Goal: Task Accomplishment & Management: Manage account settings

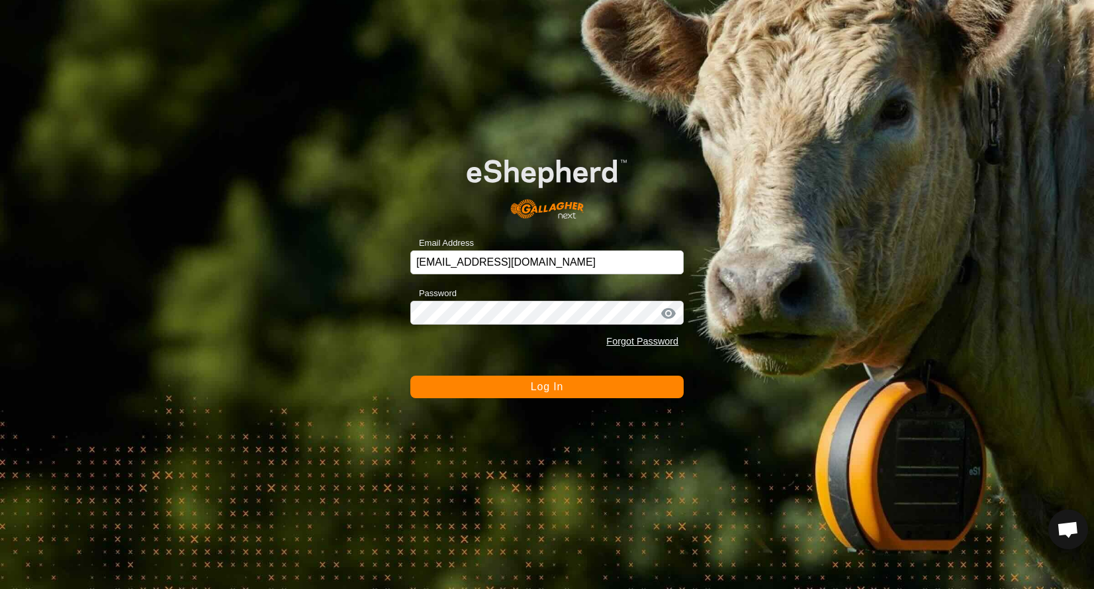
click at [513, 391] on button "Log In" at bounding box center [546, 386] width 273 height 23
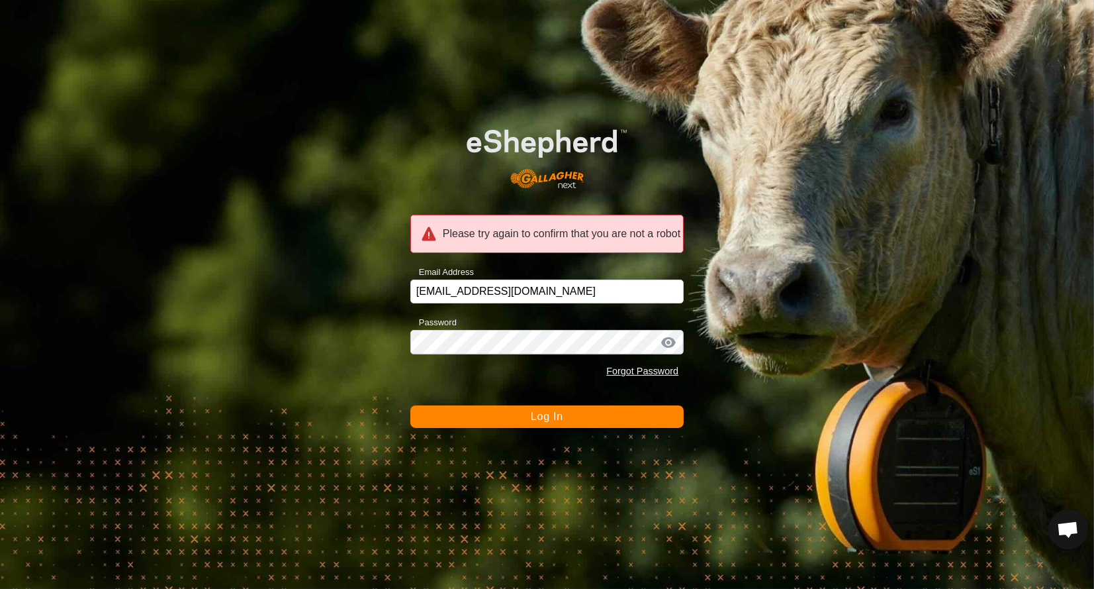
click at [525, 416] on button "Log In" at bounding box center [546, 416] width 273 height 23
click at [489, 411] on button "Log In" at bounding box center [546, 416] width 273 height 23
click at [510, 419] on button "Log In" at bounding box center [546, 416] width 273 height 23
click at [508, 419] on button "Log In" at bounding box center [546, 416] width 273 height 23
click at [524, 406] on button "Log In" at bounding box center [546, 416] width 273 height 23
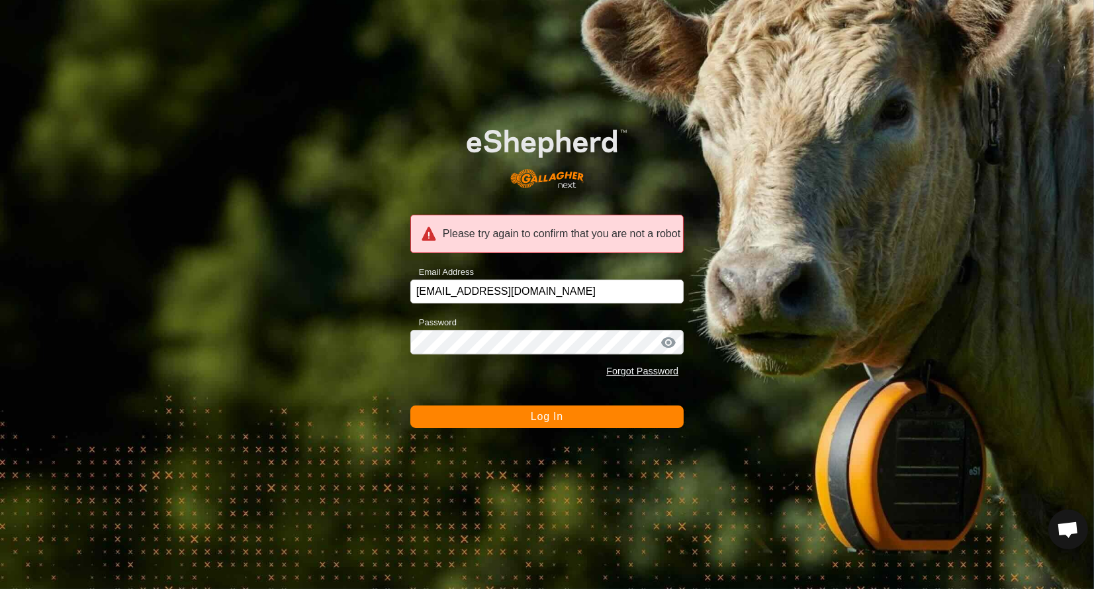
click at [533, 410] on span "Log In" at bounding box center [547, 415] width 32 height 11
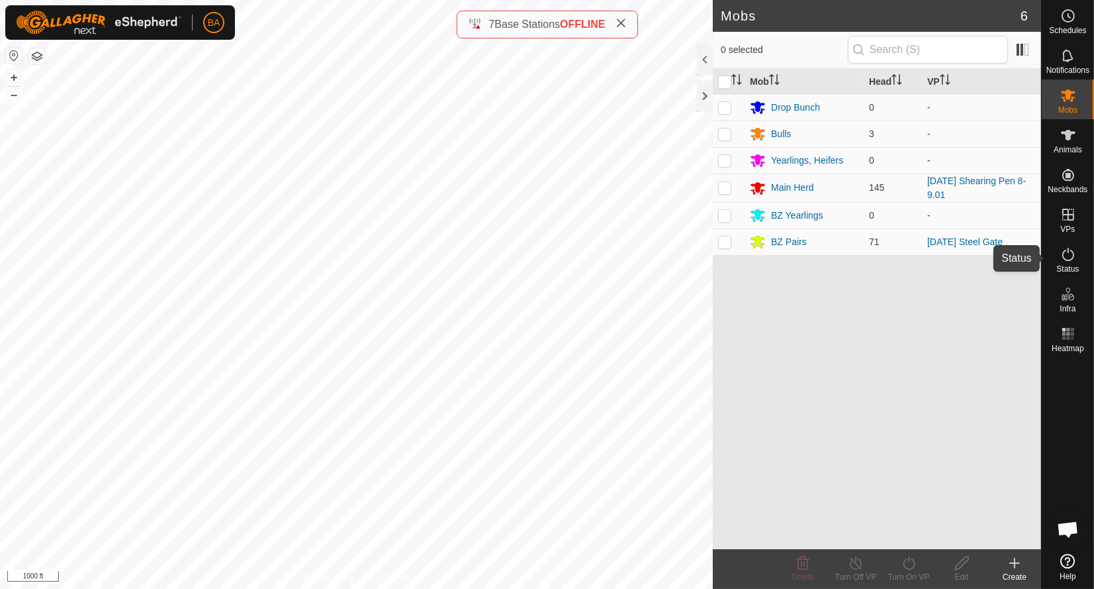
click at [1077, 252] on es-activation-svg-icon at bounding box center [1069, 254] width 24 height 21
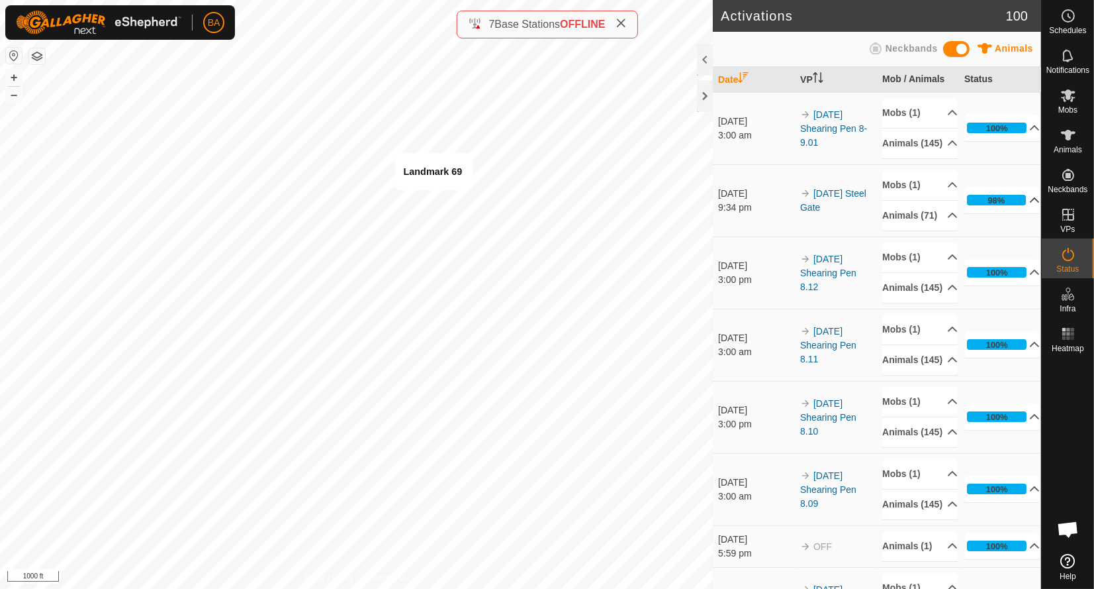
click at [1012, 213] on p-accordion-header "98%" at bounding box center [1002, 200] width 75 height 26
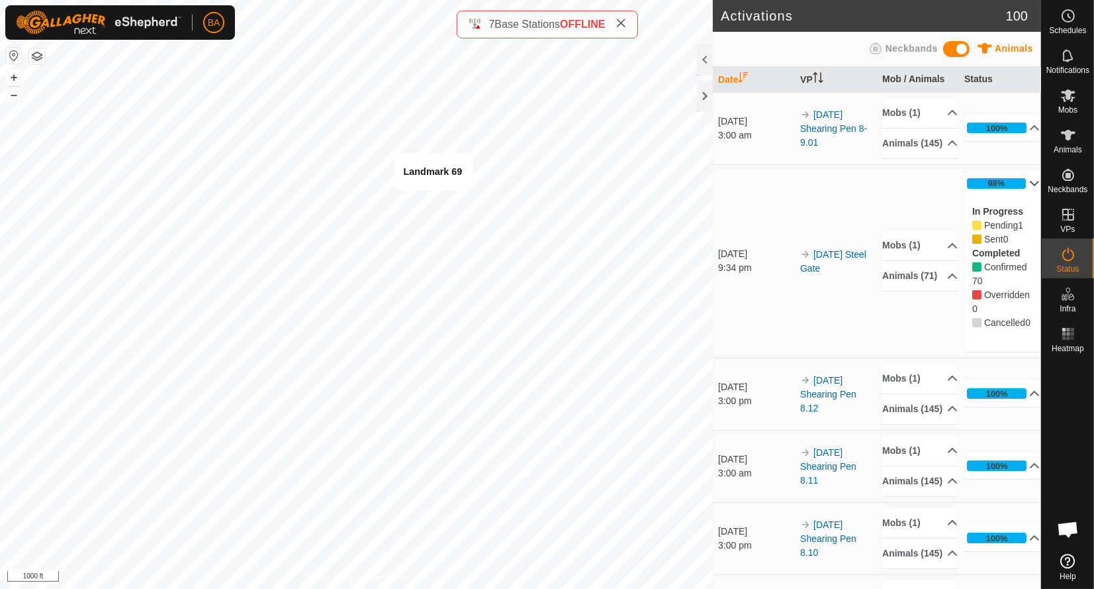
click at [1011, 219] on div "In Progress Pending 1 Sent 0 Completed Confirmed 70 Overridden 0 Cancelled 0" at bounding box center [1002, 267] width 75 height 141
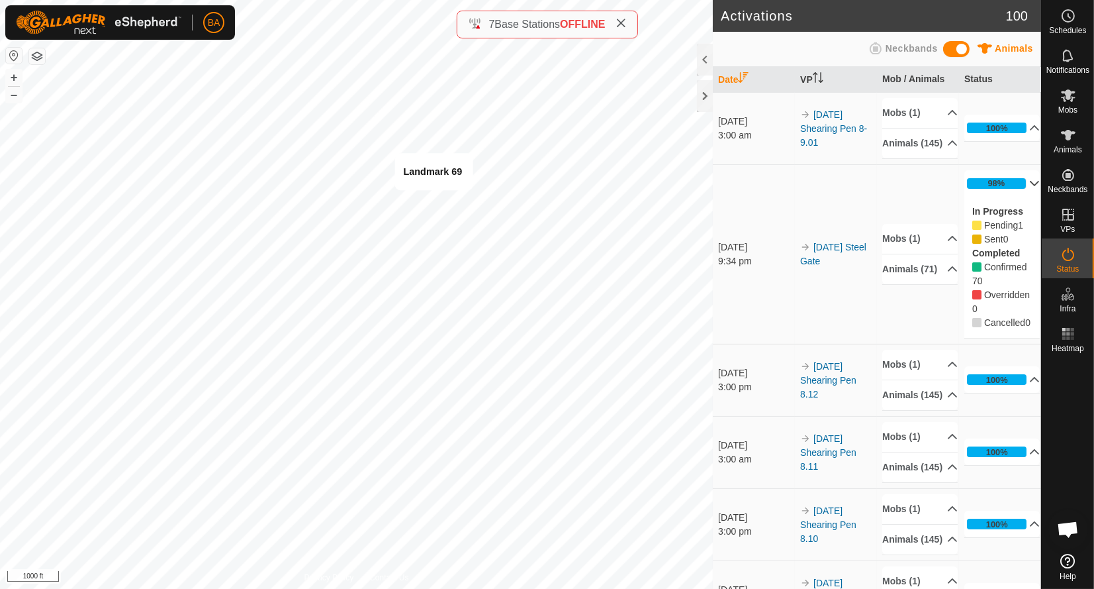
click at [1031, 186] on icon at bounding box center [1035, 183] width 9 height 5
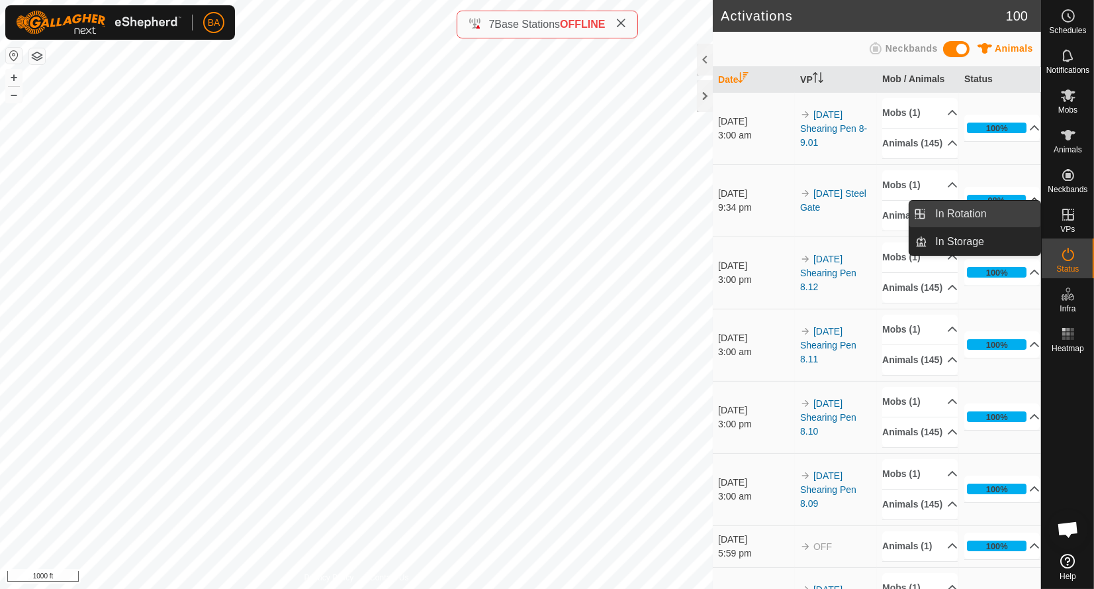
click at [1017, 216] on link "In Rotation" at bounding box center [984, 214] width 113 height 26
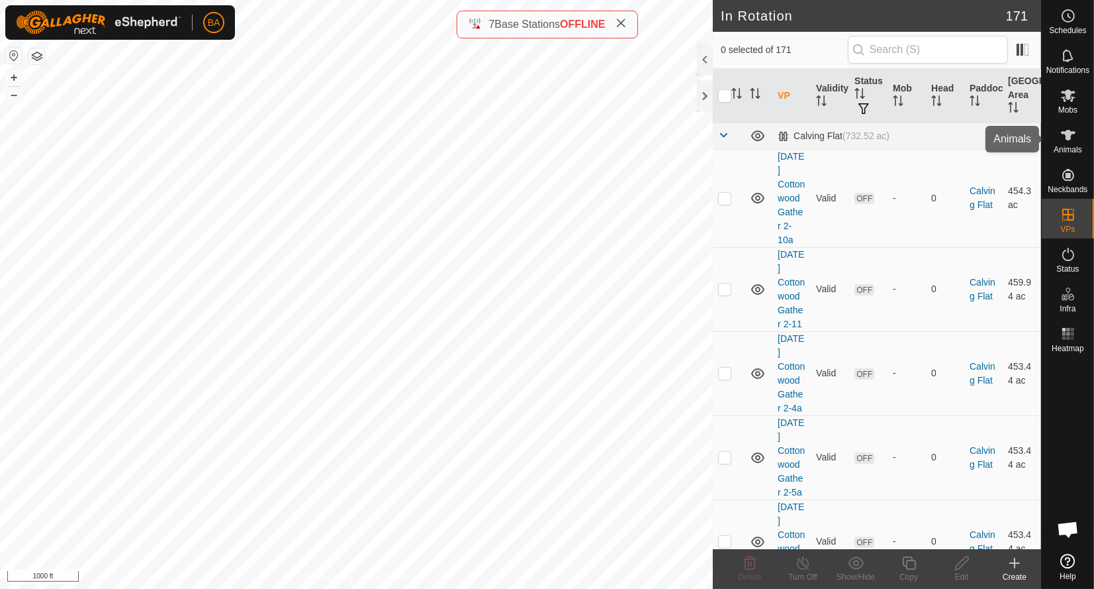
click at [1066, 131] on icon at bounding box center [1068, 135] width 15 height 11
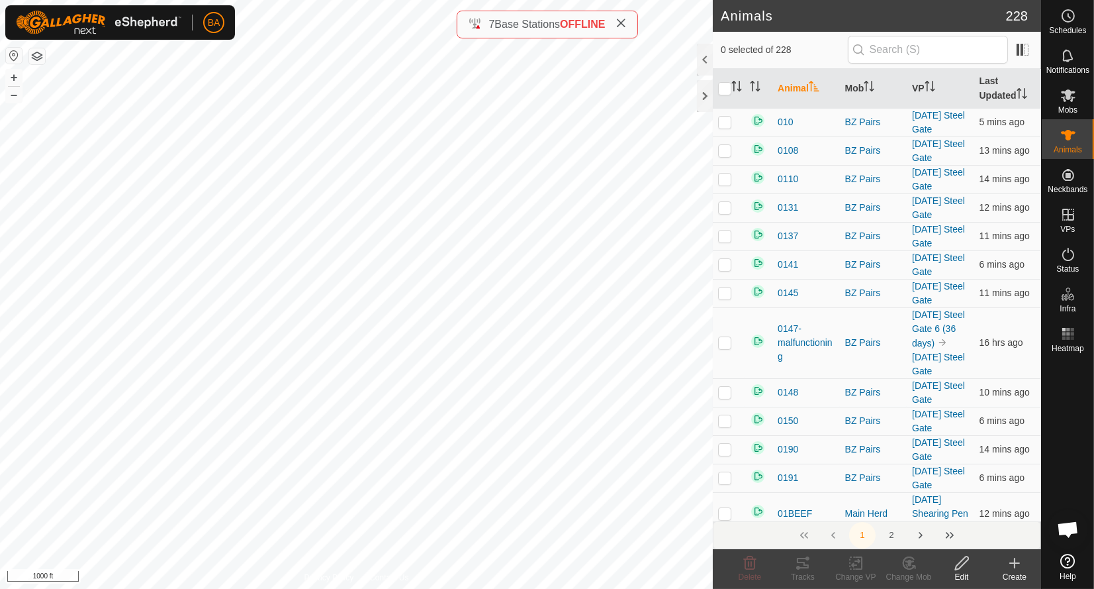
click at [34, 56] on button "button" at bounding box center [37, 56] width 16 height 16
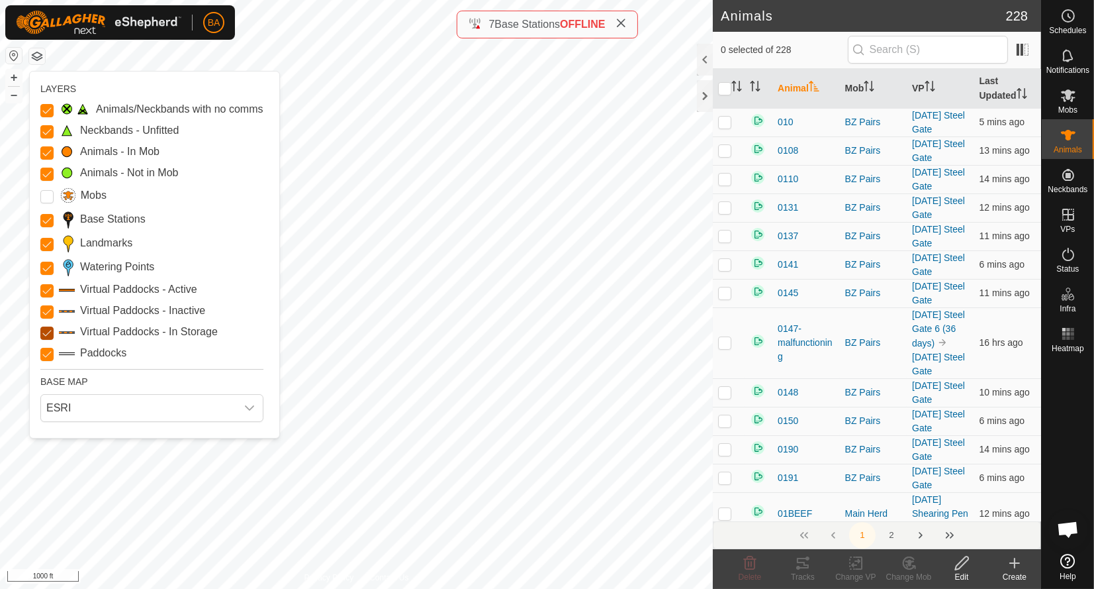
click at [48, 331] on Storage "Virtual Paddocks - In Storage" at bounding box center [46, 332] width 13 height 13
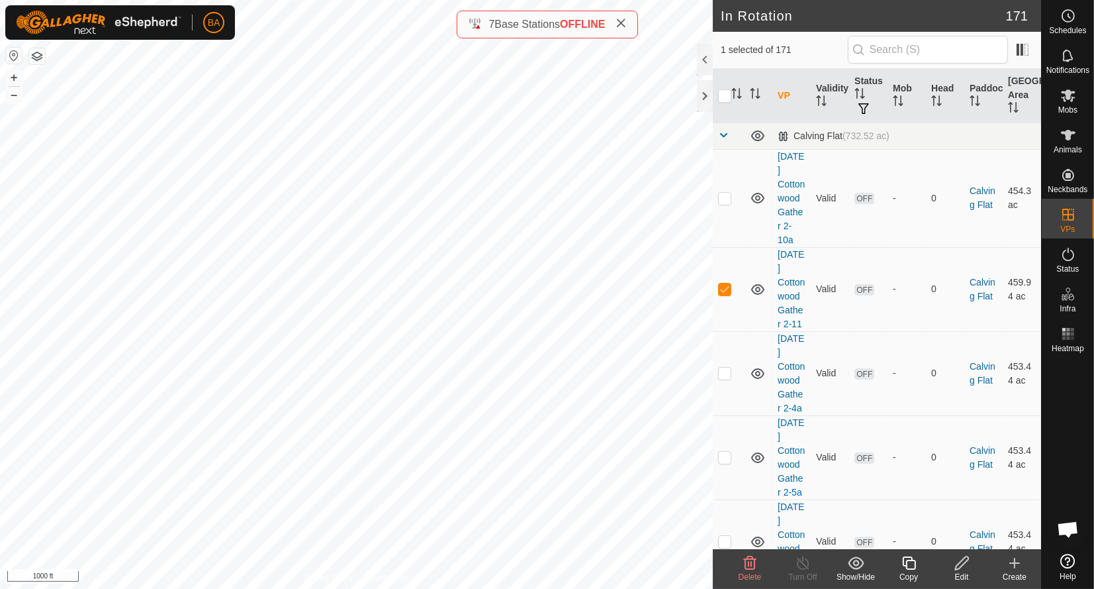
click at [742, 569] on icon at bounding box center [750, 563] width 16 height 16
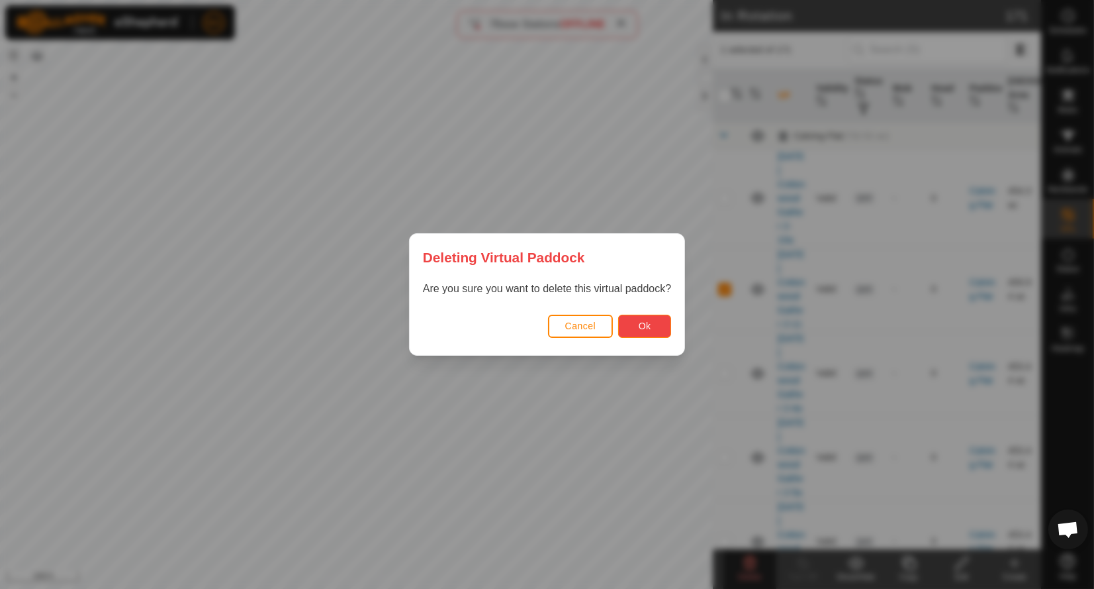
click at [645, 322] on span "Ok" at bounding box center [645, 325] width 13 height 11
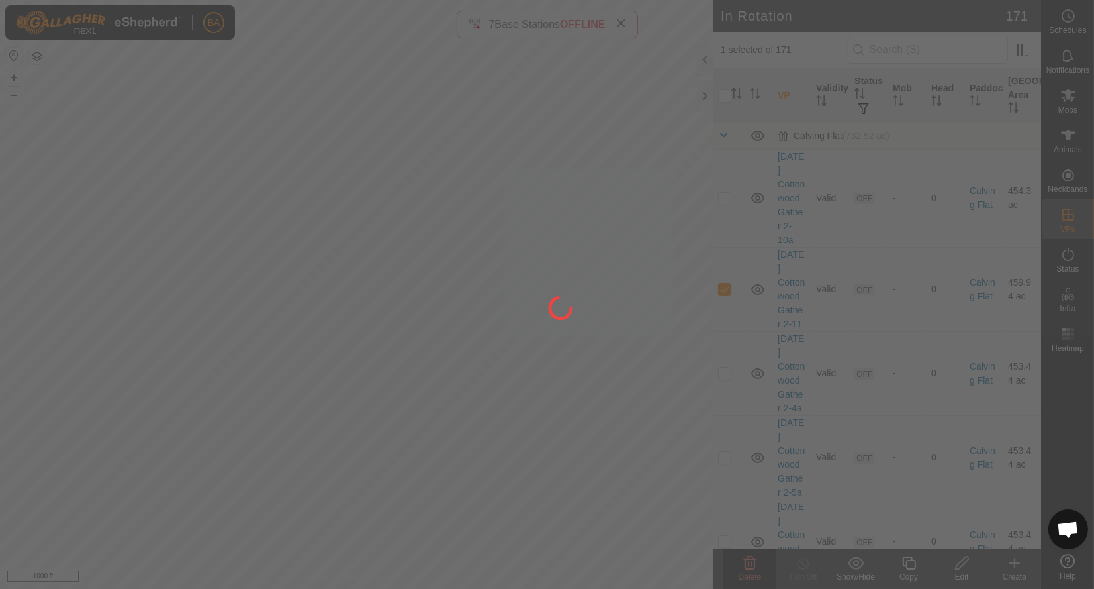
checkbox input "false"
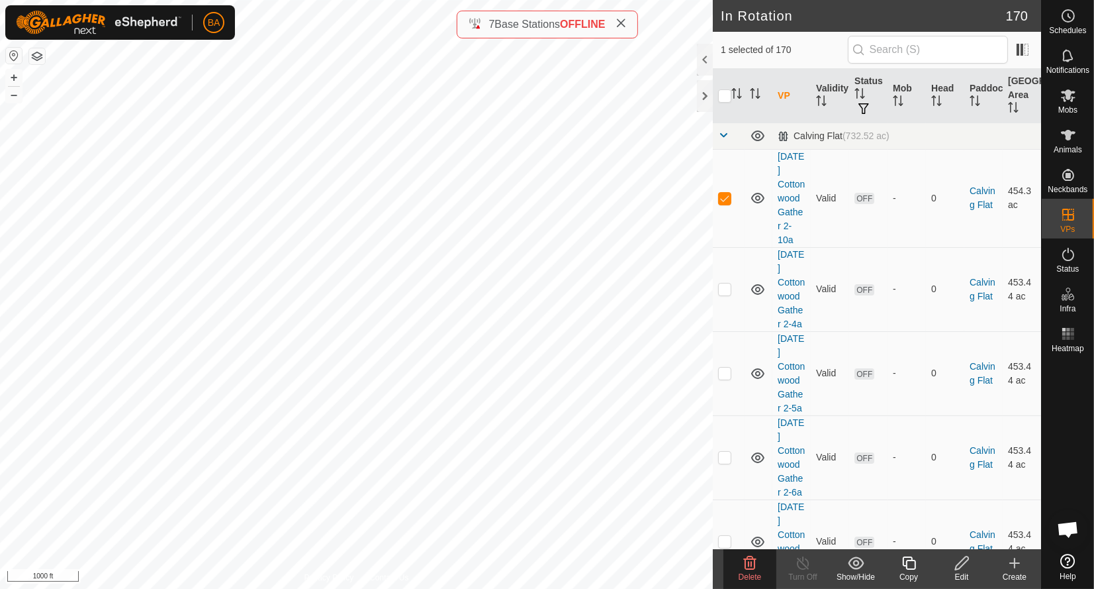
click at [746, 558] on icon at bounding box center [750, 563] width 16 height 16
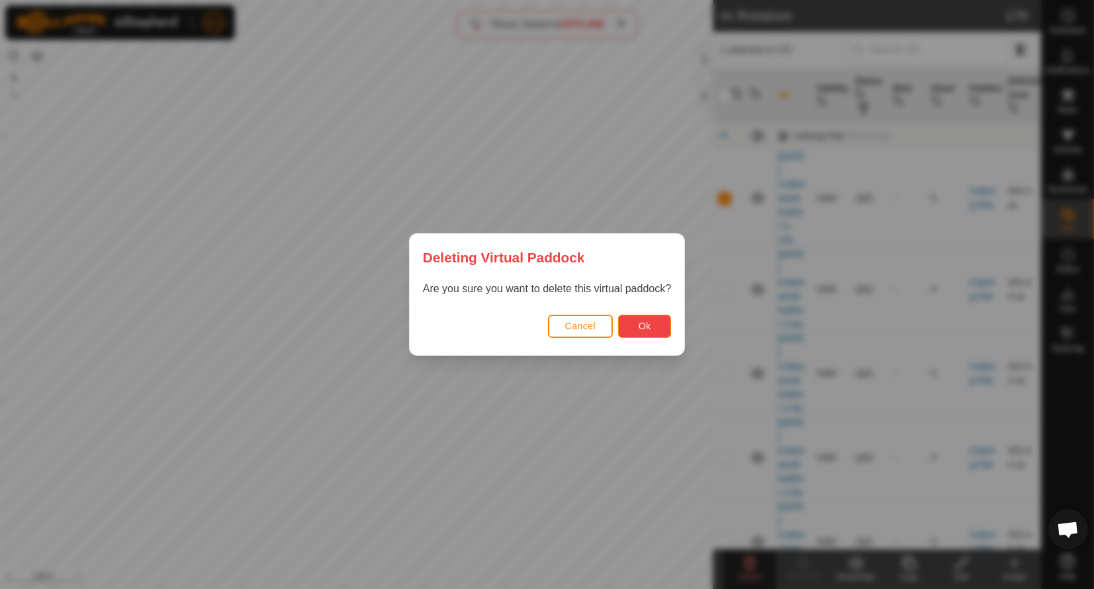
click at [647, 320] on button "Ok" at bounding box center [644, 325] width 53 height 23
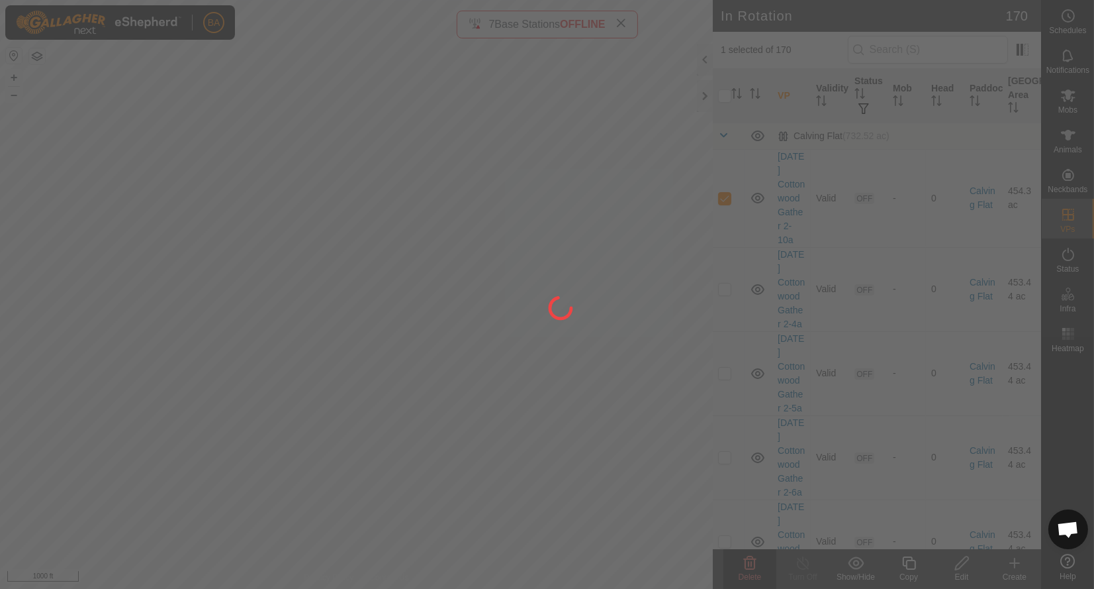
checkbox input "false"
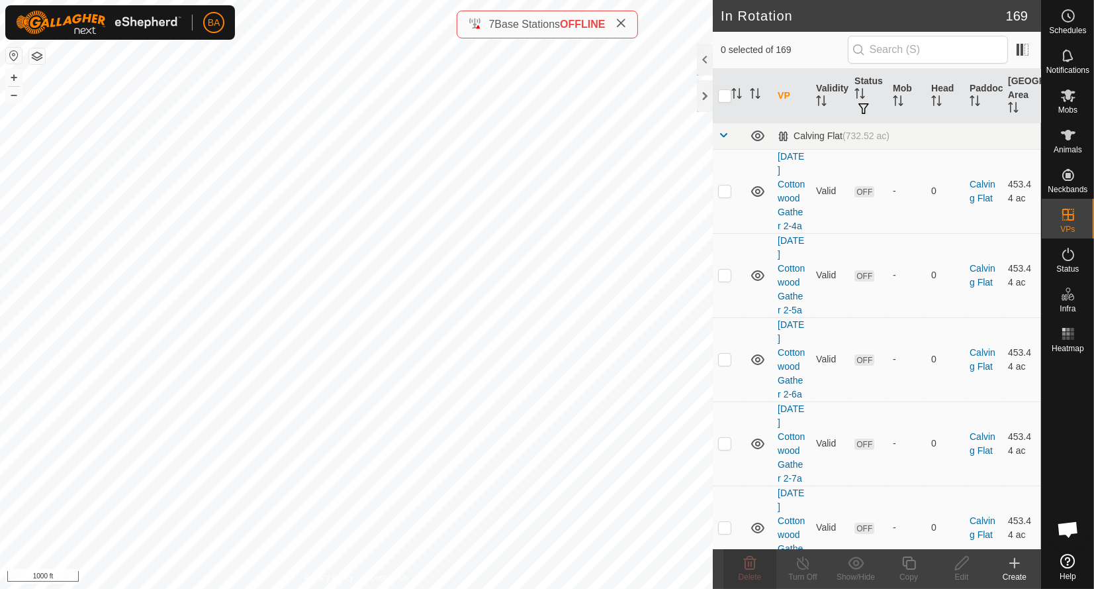
checkbox input "true"
click at [751, 562] on icon at bounding box center [750, 562] width 13 height 13
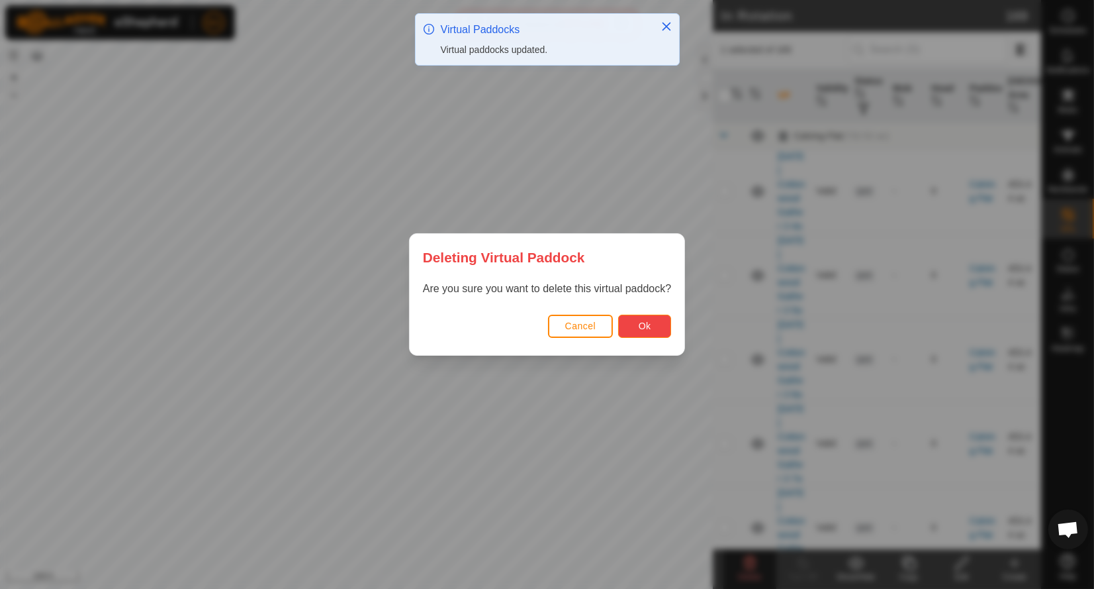
click at [641, 325] on span "Ok" at bounding box center [645, 325] width 13 height 11
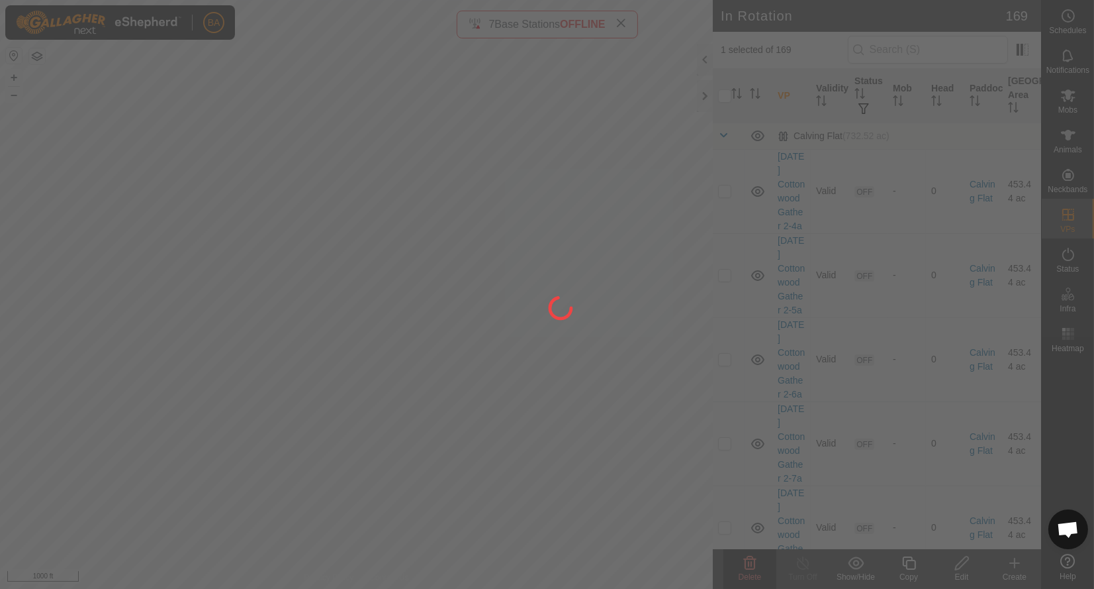
checkbox input "false"
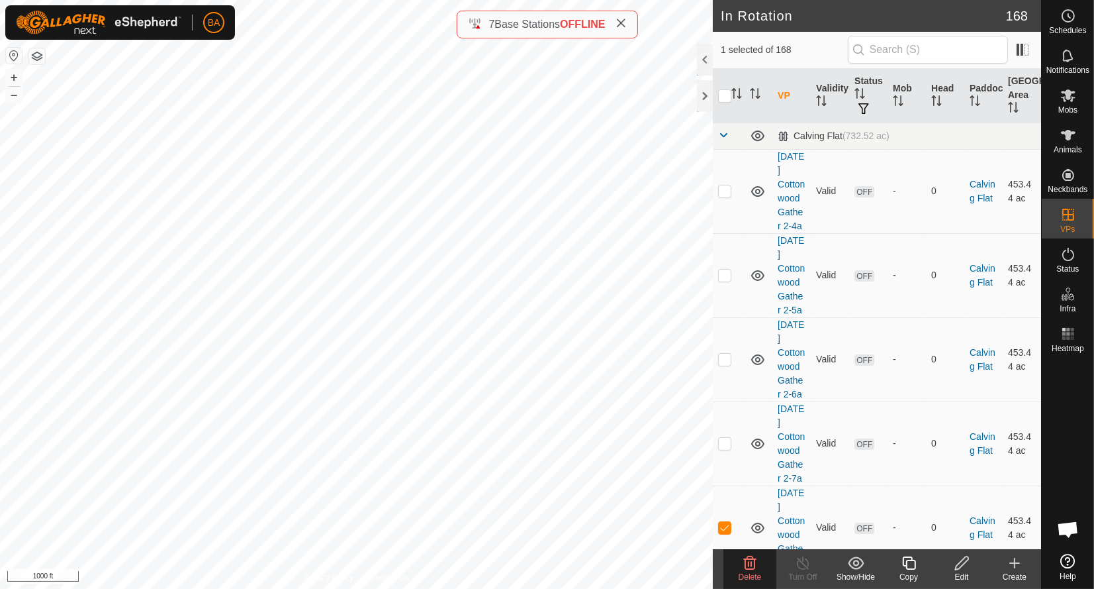
click at [756, 563] on icon at bounding box center [750, 563] width 16 height 16
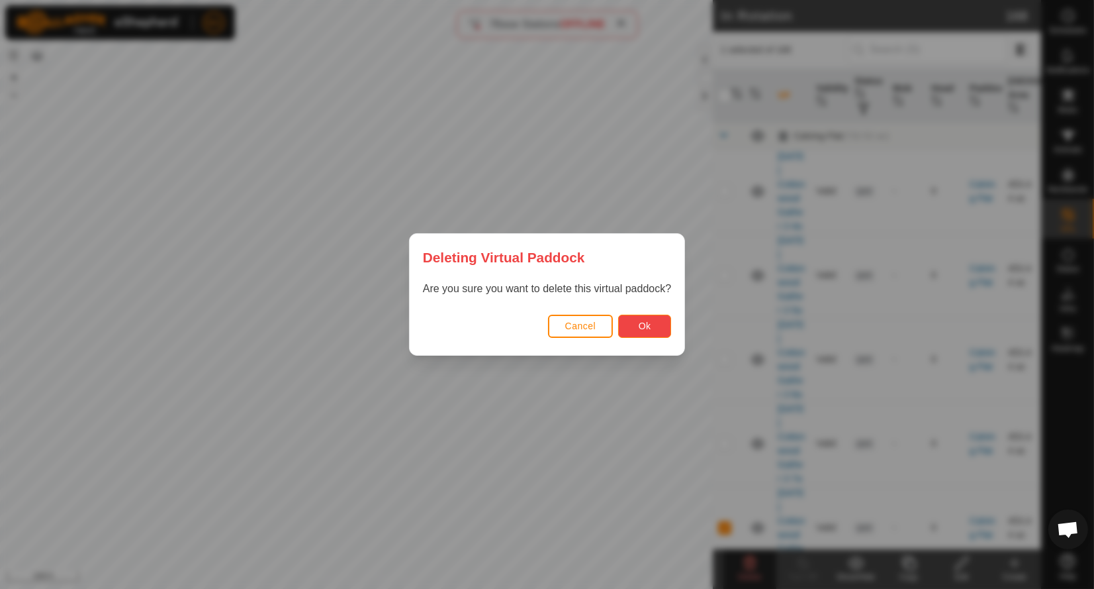
click at [648, 323] on span "Ok" at bounding box center [645, 325] width 13 height 11
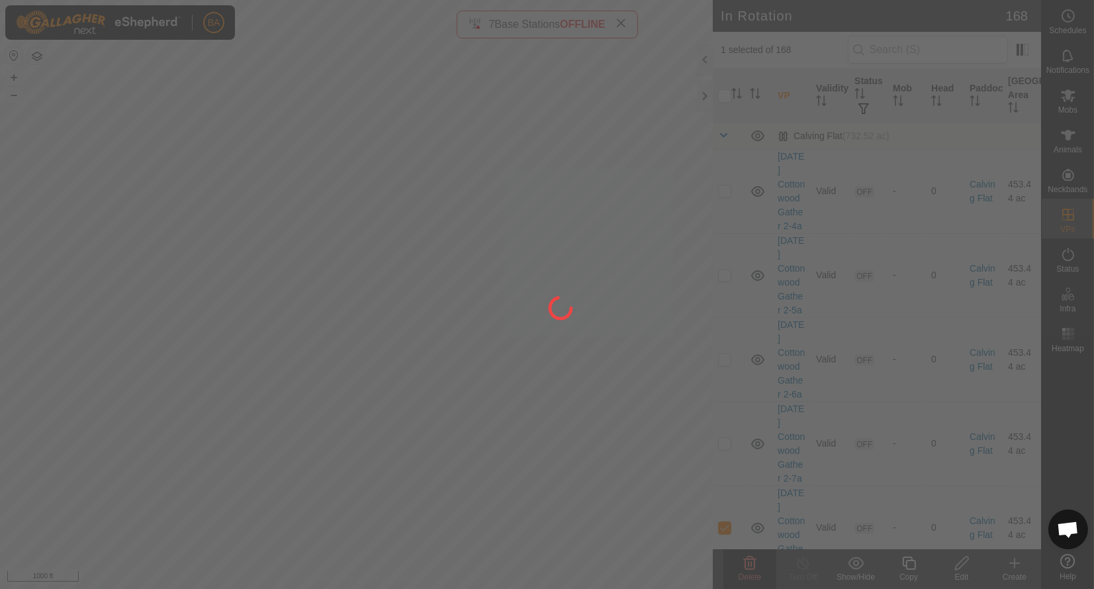
checkbox input "false"
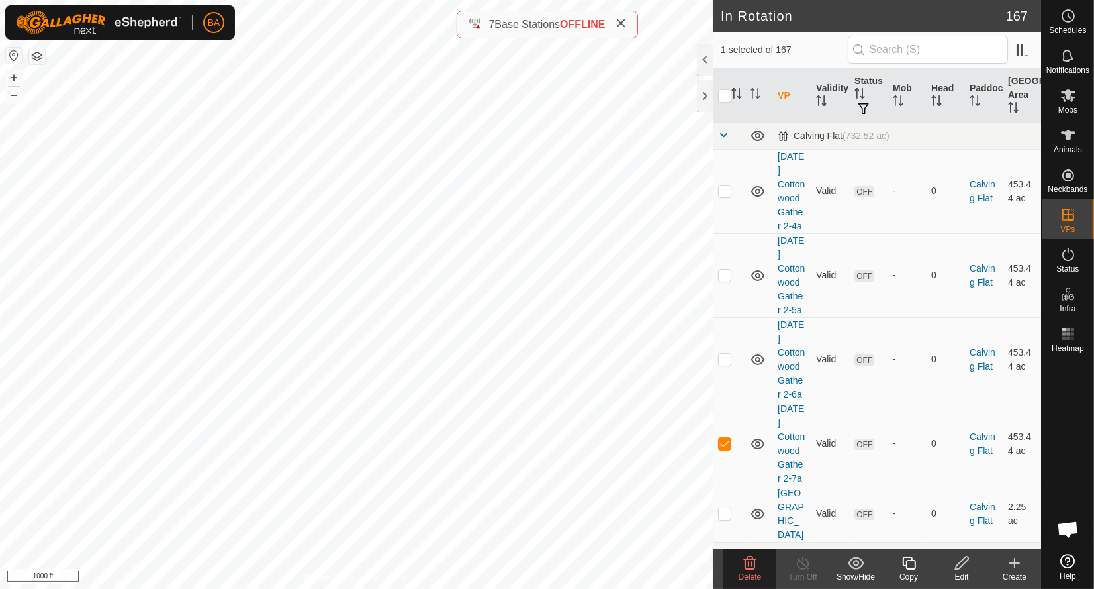
click at [748, 567] on icon at bounding box center [750, 563] width 16 height 16
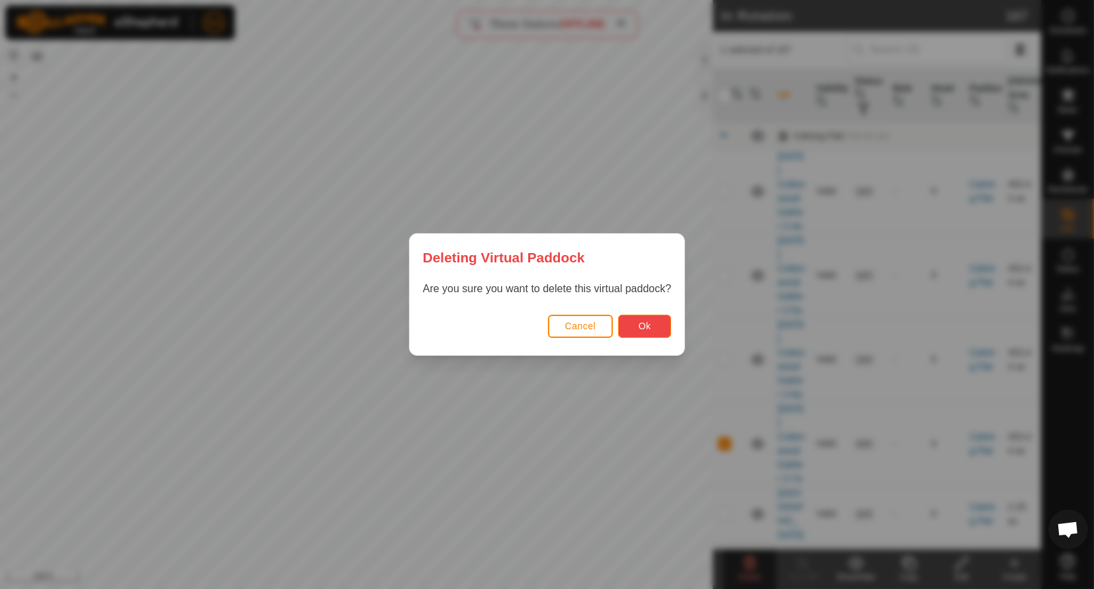
click at [649, 328] on span "Ok" at bounding box center [645, 325] width 13 height 11
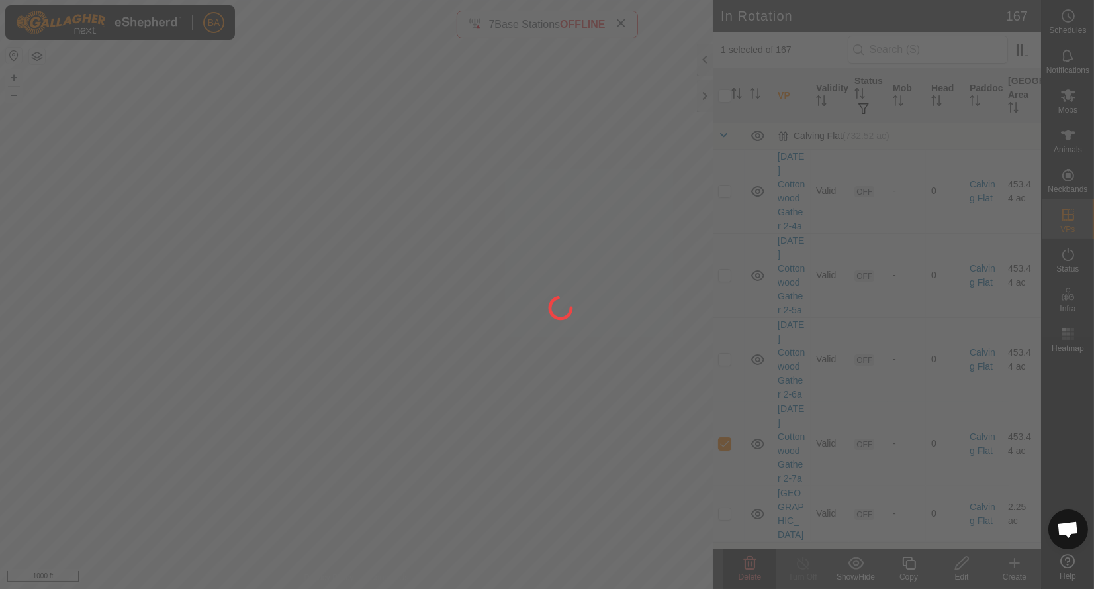
checkbox input "false"
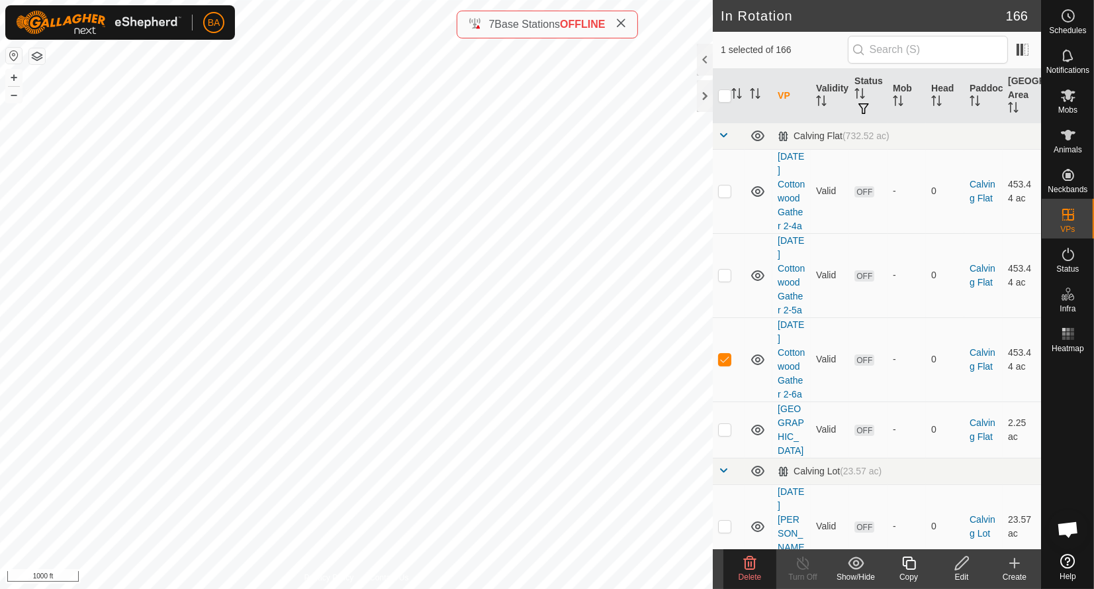
click at [745, 567] on icon at bounding box center [750, 562] width 13 height 13
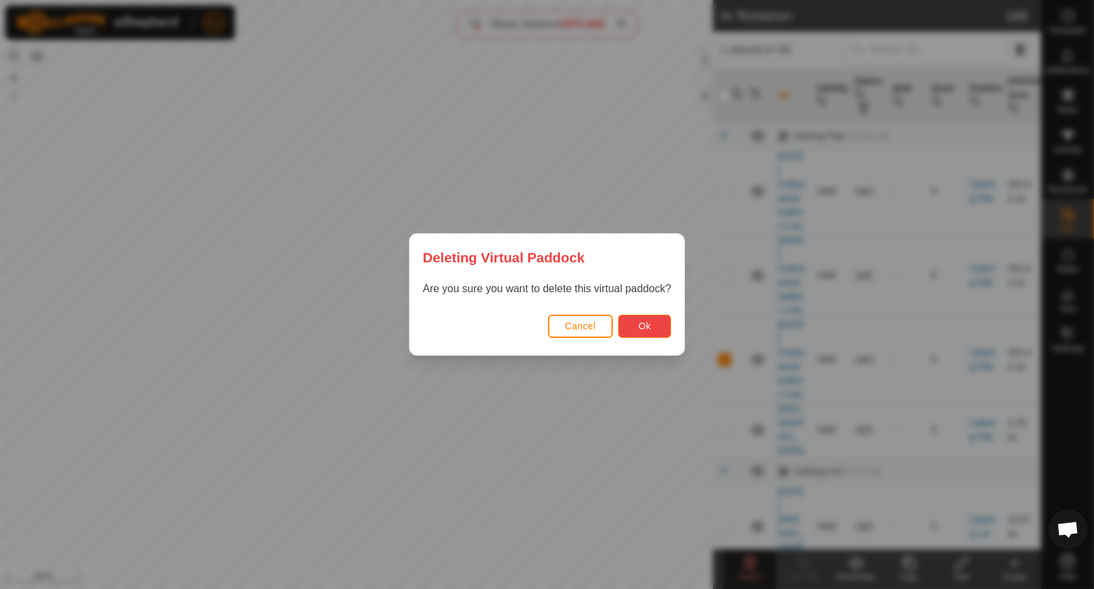
click at [639, 324] on span "Ok" at bounding box center [645, 325] width 13 height 11
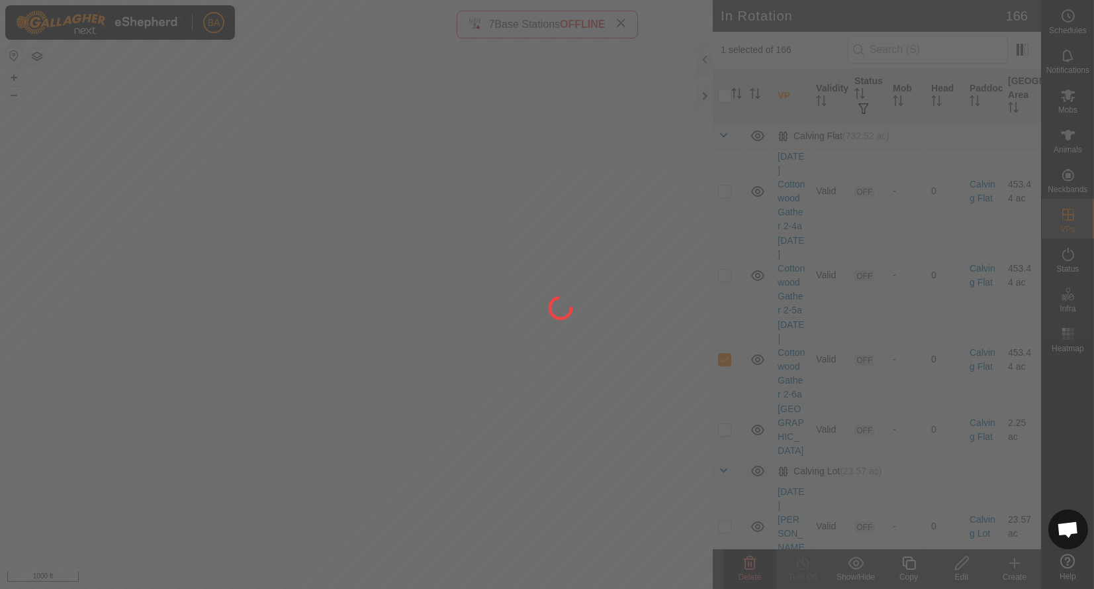
checkbox input "false"
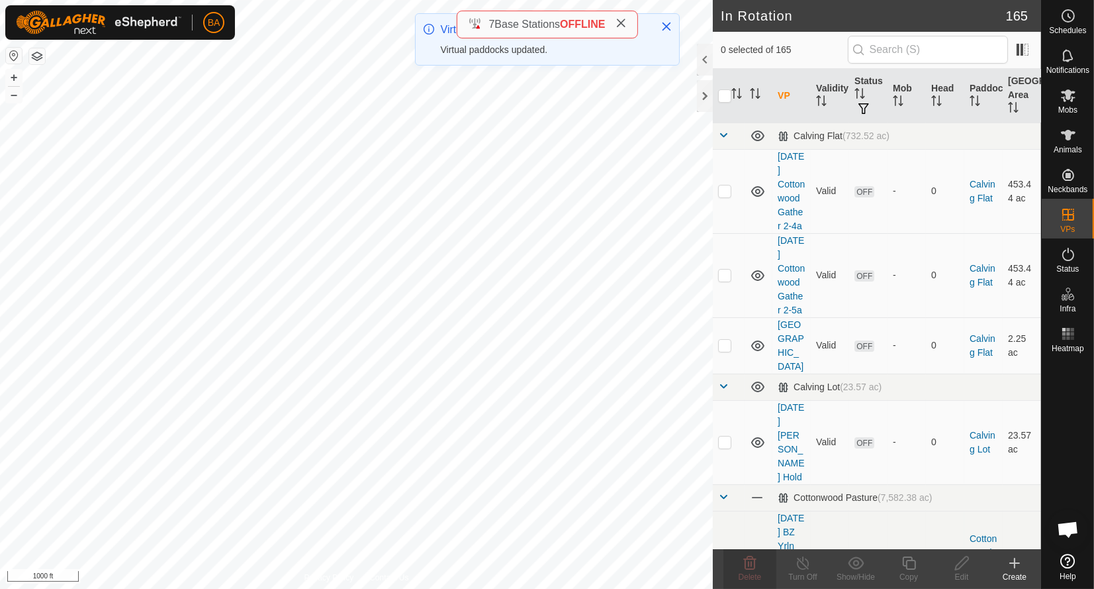
checkbox input "true"
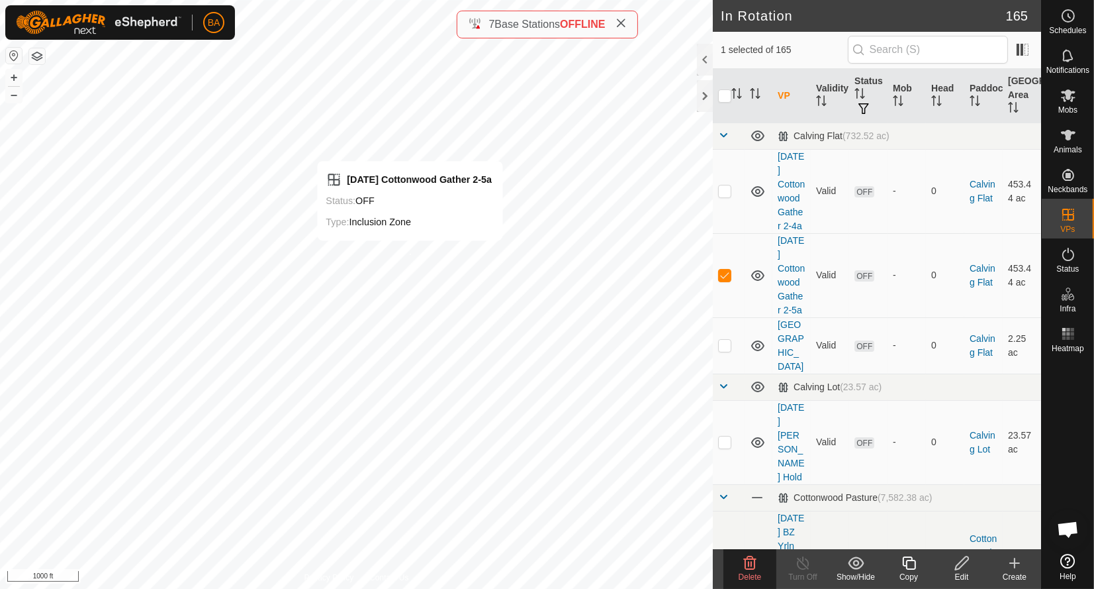
click at [410, 254] on div "[DATE] Cottonwood Gather 2-5a Status: OFF Type: Inclusion Zone + – ⇧ i 1000 ft" at bounding box center [356, 294] width 713 height 589
click at [411, 258] on div "[DATE] Cottonwood Gather 2-5a Status: OFF Type: Inclusion Zone + – ⇧ i 1000 ft" at bounding box center [356, 294] width 713 height 589
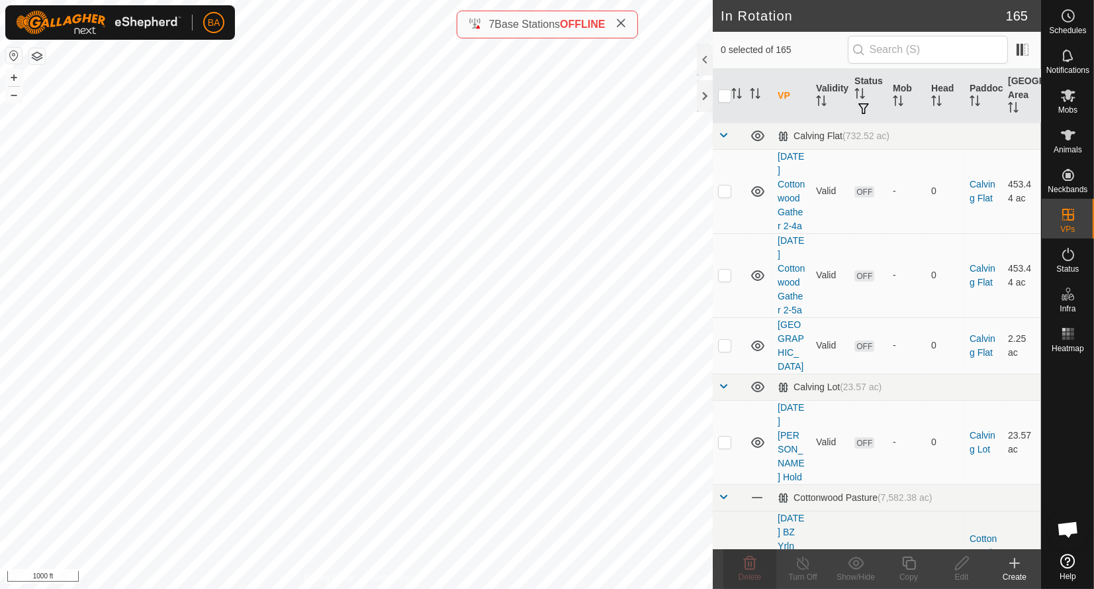
checkbox input "false"
click at [411, 258] on div "[DATE] Cottonwood Gather 2-5a Status: OFF Type: Inclusion Zone + – ⇧ i 1000 ft" at bounding box center [356, 294] width 713 height 589
checkbox input "true"
click at [411, 258] on div "[DATE] Cottonwood Gather 2-5a Status: OFF Type: Inclusion Zone + – ⇧ i 1000 ft" at bounding box center [356, 294] width 713 height 589
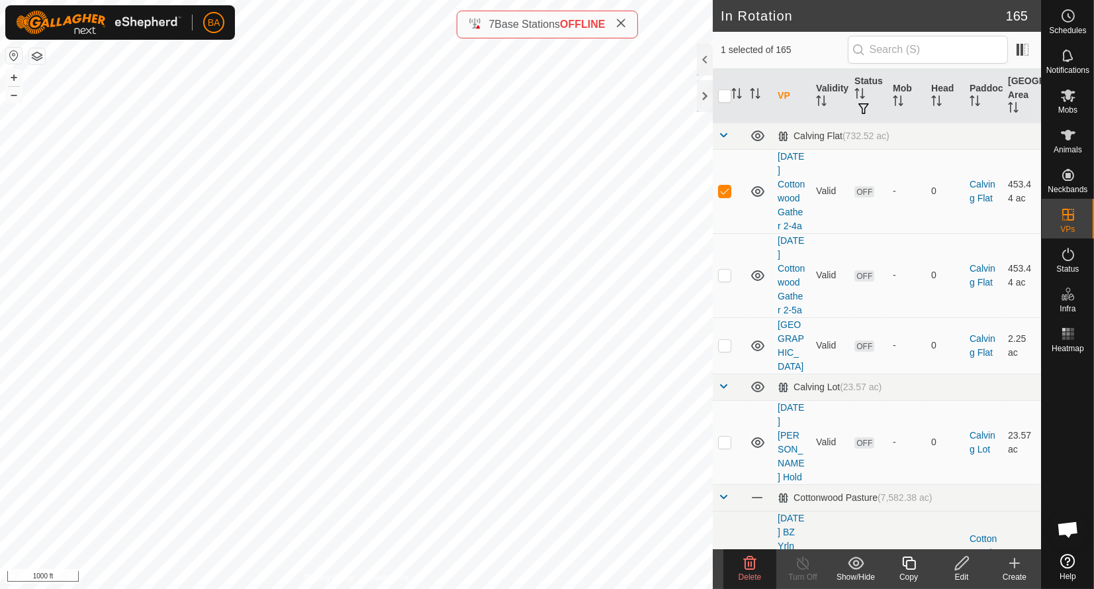
checkbox input "true"
click at [741, 559] on delete-svg-icon at bounding box center [750, 563] width 53 height 16
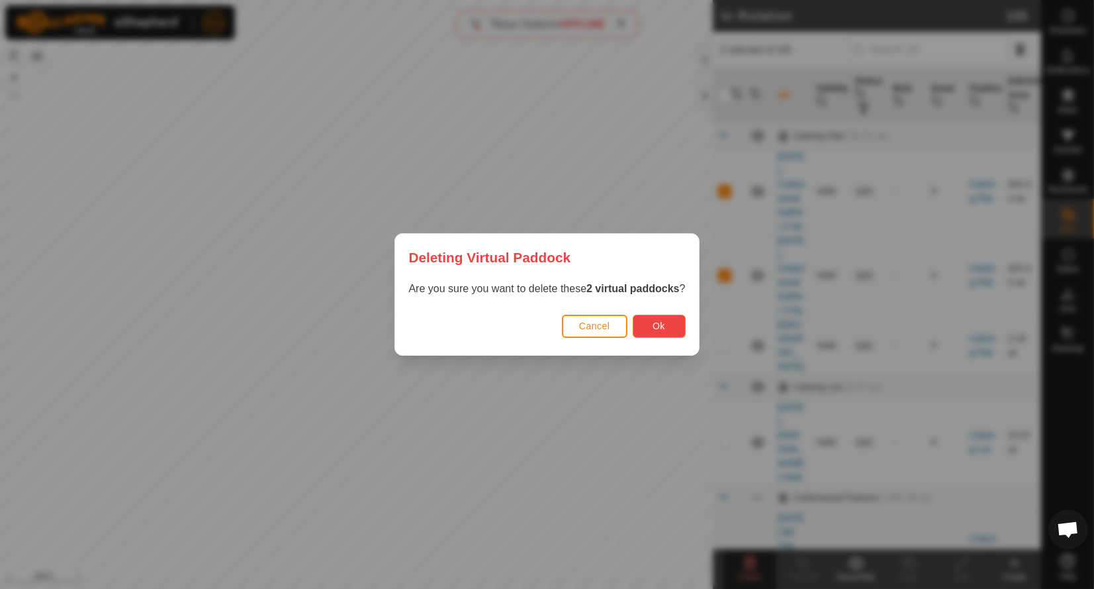
click at [640, 325] on button "Ok" at bounding box center [659, 325] width 53 height 23
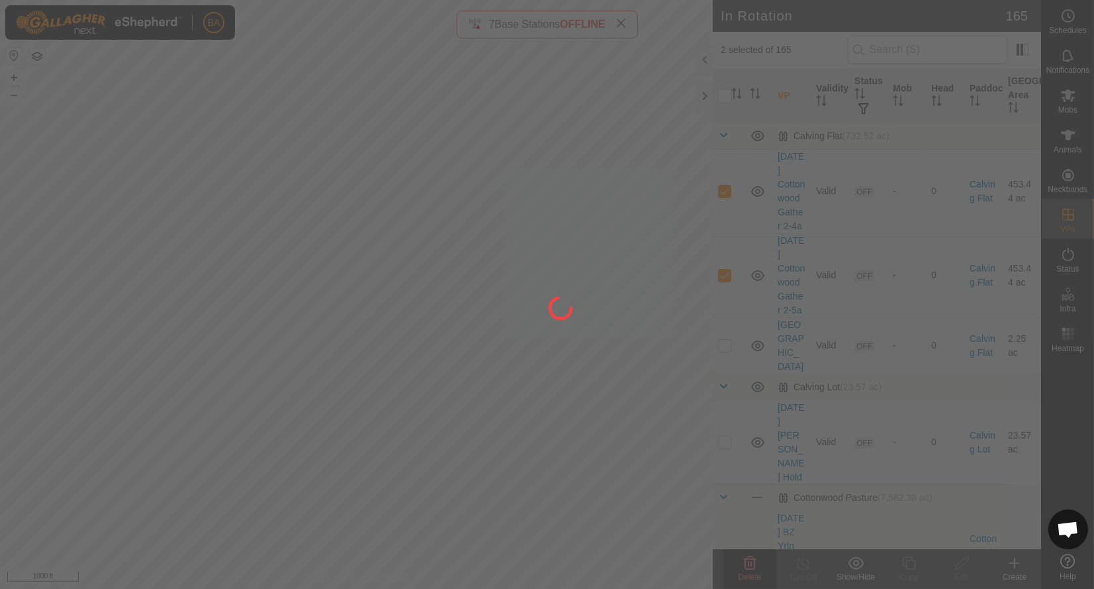
checkbox input "false"
